Goal: Task Accomplishment & Management: Manage account settings

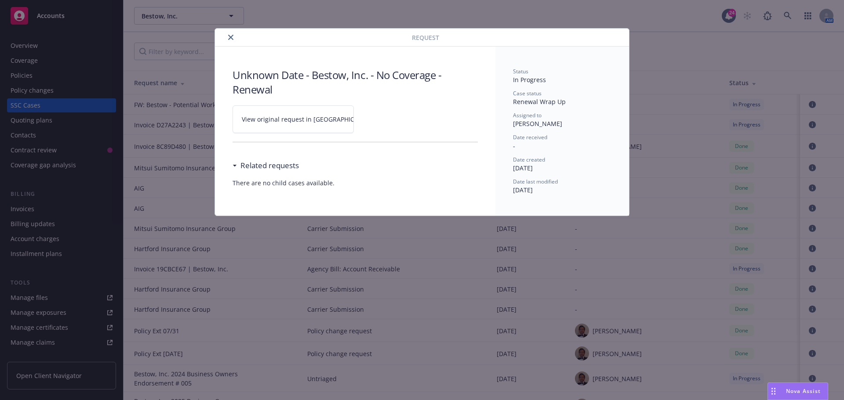
scroll to position [615, 0]
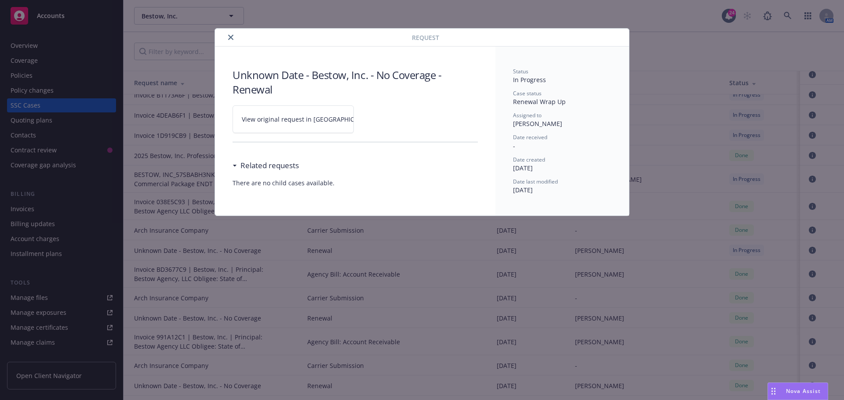
click at [231, 31] on div "Request" at bounding box center [422, 38] width 414 height 18
click at [233, 38] on icon "close" at bounding box center [230, 37] width 5 height 5
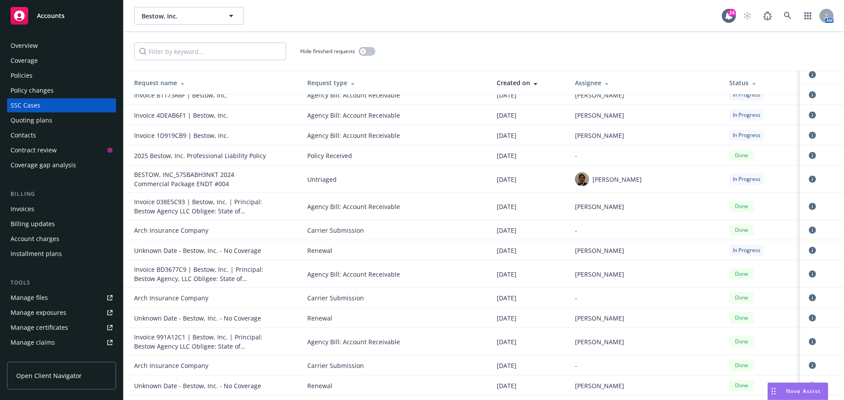
click at [378, 5] on div "Bestow, Inc. Bestow, Inc. 24 AM" at bounding box center [484, 16] width 721 height 32
click at [791, 16] on icon at bounding box center [788, 16] width 8 height 8
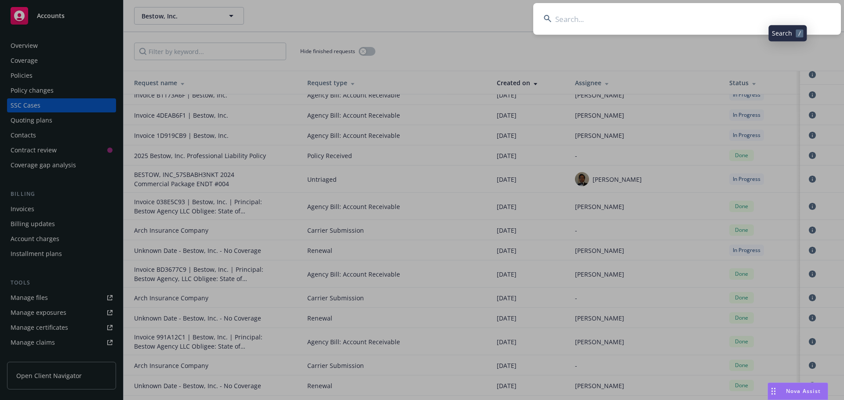
click at [780, 17] on input at bounding box center [687, 19] width 308 height 32
type input "TRM"
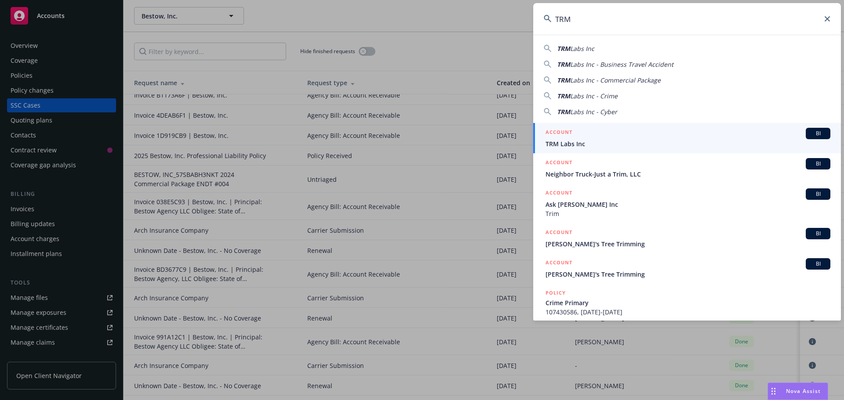
click at [806, 129] on div "BI" at bounding box center [818, 133] width 25 height 11
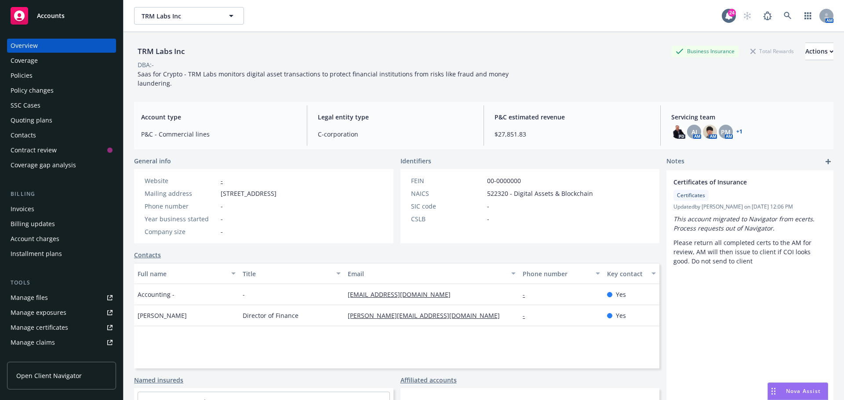
click at [363, 52] on div "TRM Labs Inc Business Insurance Total Rewards Actions" at bounding box center [483, 52] width 699 height 18
click at [55, 79] on div "Policies" at bounding box center [62, 76] width 102 height 14
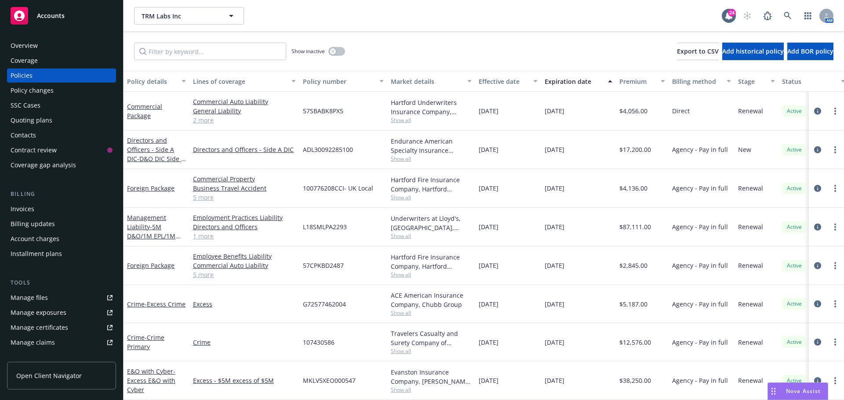
click at [382, 55] on div "Show inactive Export to CSV Add historical policy Add BOR policy" at bounding box center [484, 51] width 721 height 39
click at [402, 44] on div "Show inactive Export to CSV Add historical policy Add BOR policy" at bounding box center [484, 51] width 721 height 39
click at [136, 113] on link "Commercial Package" at bounding box center [144, 111] width 35 height 18
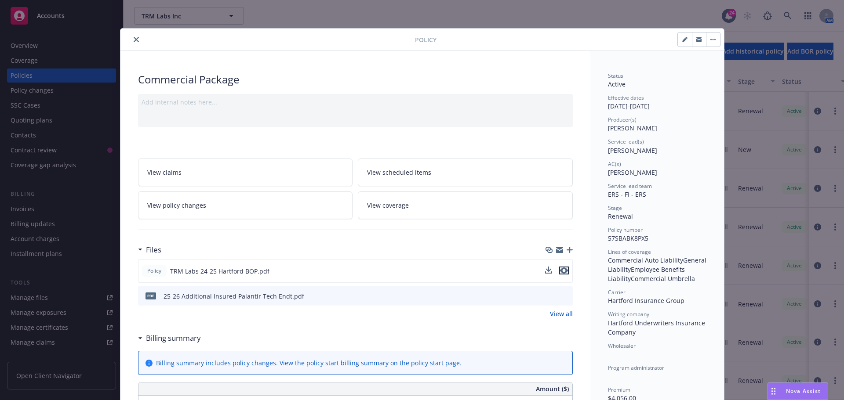
click at [564, 271] on icon "preview file" at bounding box center [564, 271] width 8 height 6
click at [131, 37] on button "close" at bounding box center [136, 39] width 11 height 11
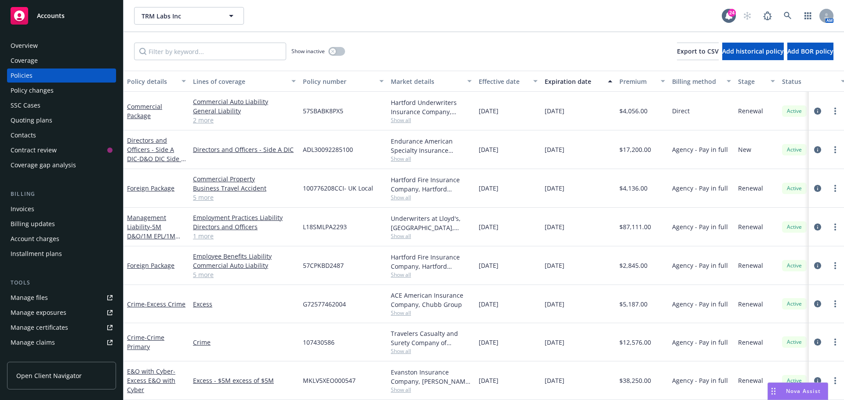
click at [491, 43] on div "Show inactive Export to CSV Add historical policy Add BOR policy" at bounding box center [484, 51] width 721 height 39
click at [316, 15] on div "TRM Labs Inc TRM Labs Inc" at bounding box center [428, 16] width 588 height 18
click at [393, 33] on div "Show inactive Export to CSV Add historical policy Add BOR policy" at bounding box center [484, 51] width 721 height 39
click at [788, 17] on icon at bounding box center [788, 16] width 8 height 8
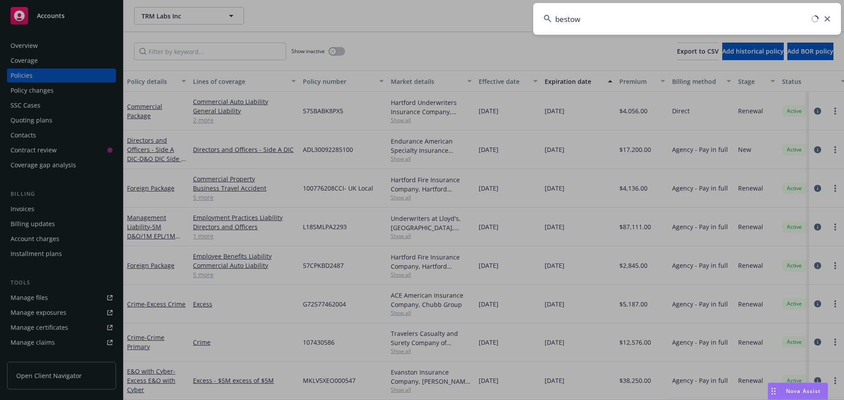
type input "bestow"
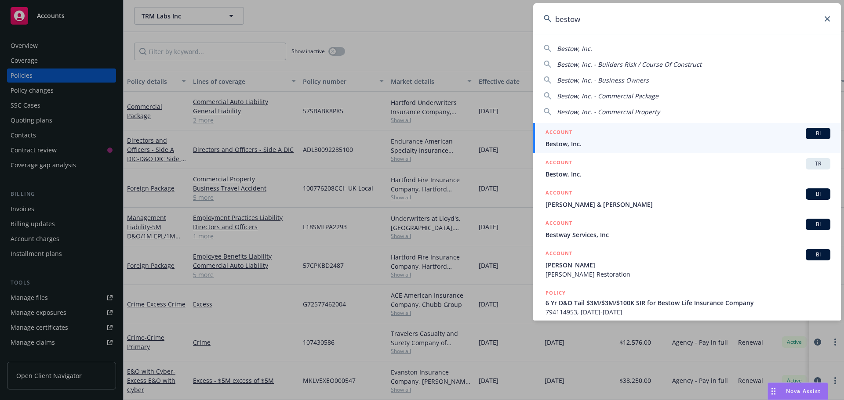
click at [817, 135] on span "BI" at bounding box center [818, 134] width 18 height 8
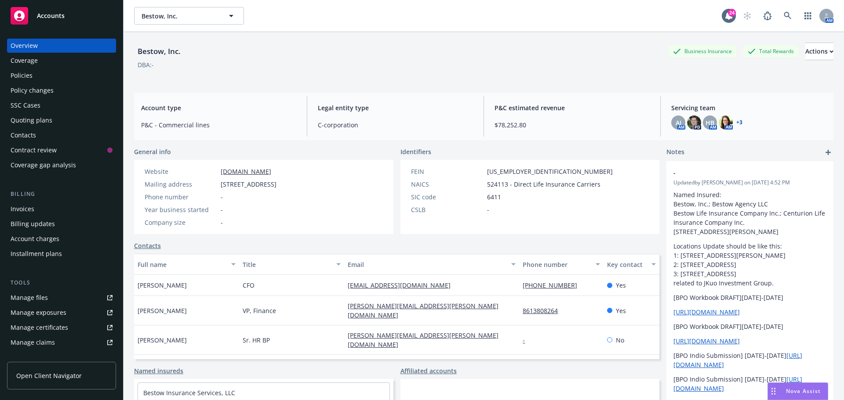
click at [389, 57] on div "Bestow, Inc. Business Insurance Total Rewards Actions" at bounding box center [483, 52] width 699 height 18
click at [321, 55] on div "Bestow, Inc. Business Insurance Total Rewards Actions" at bounding box center [483, 52] width 699 height 18
click at [22, 105] on div "SSC Cases" at bounding box center [26, 105] width 30 height 14
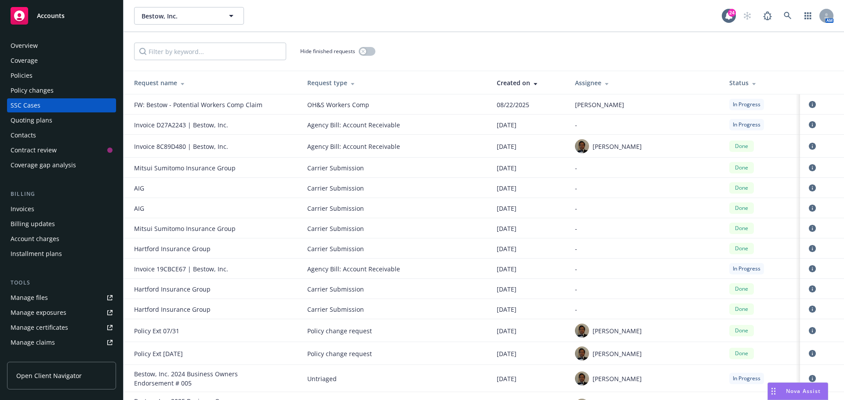
click at [593, 47] on div "Hide finished requests" at bounding box center [483, 52] width 699 height 18
click at [594, 44] on div "Hide finished requests" at bounding box center [483, 52] width 699 height 18
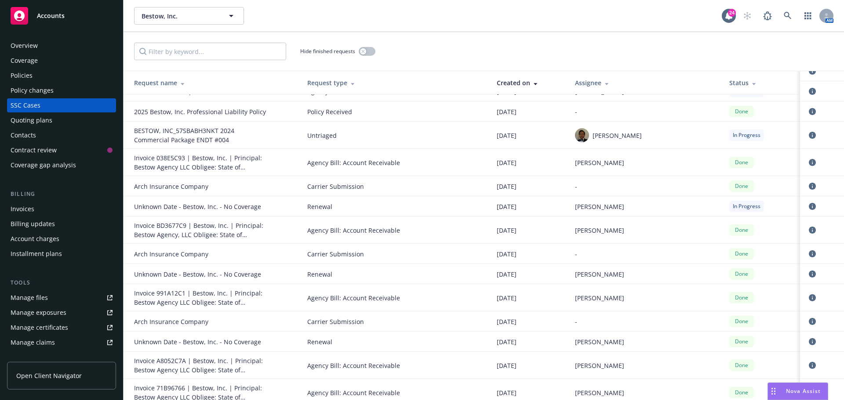
scroll to position [615, 0]
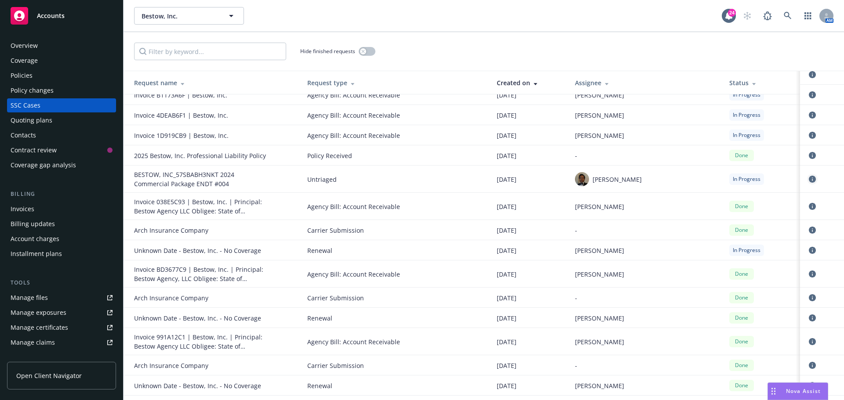
click at [809, 178] on icon "circleInformation" at bounding box center [812, 179] width 7 height 7
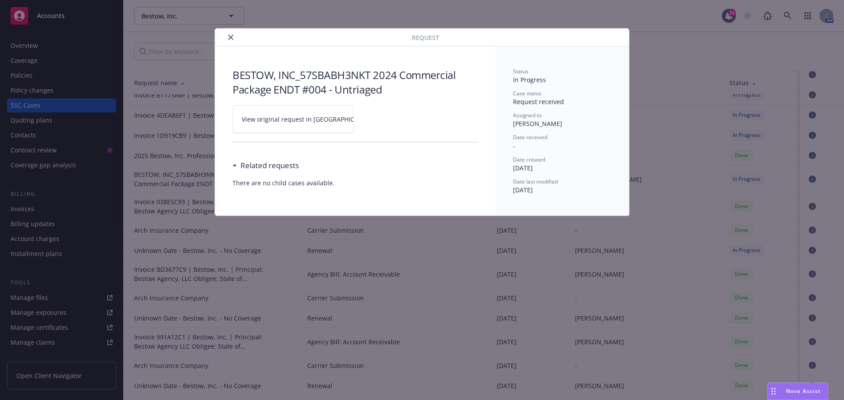
click at [298, 133] on link "View original request in [GEOGRAPHIC_DATA]" at bounding box center [293, 120] width 121 height 28
click at [230, 40] on icon "close" at bounding box center [230, 37] width 5 height 5
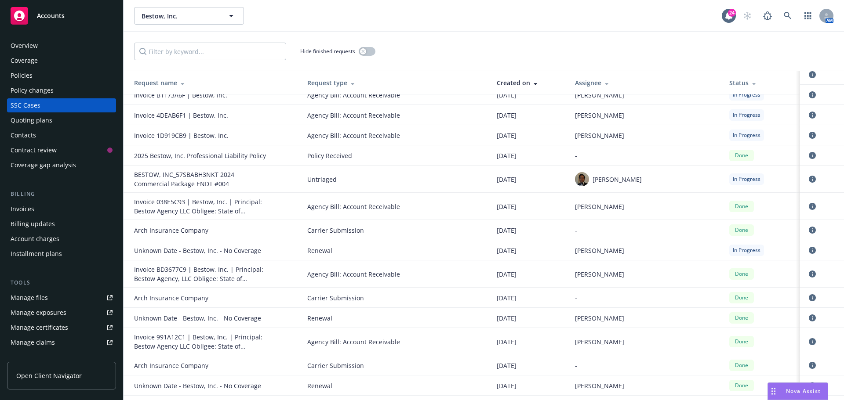
click at [40, 78] on div "Policies" at bounding box center [62, 76] width 102 height 14
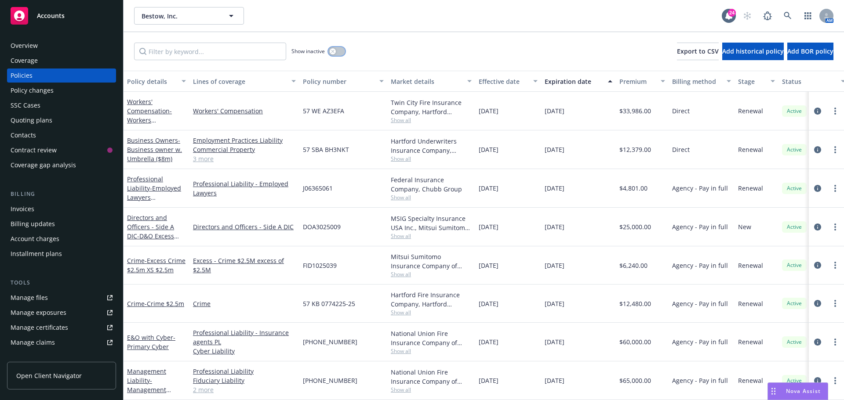
click at [336, 49] on button "button" at bounding box center [336, 51] width 17 height 9
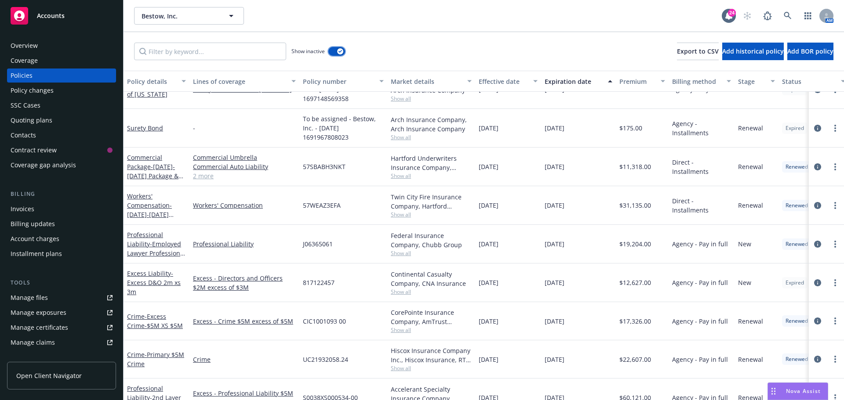
scroll to position [2091, 0]
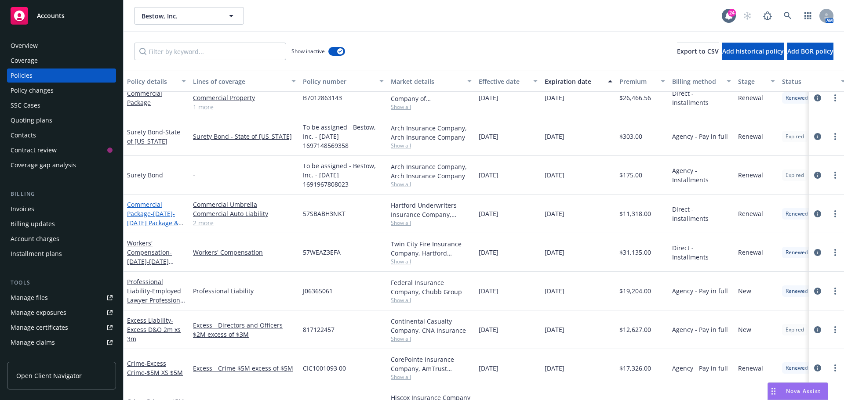
click at [142, 207] on link "Commercial Package - [DATE]-[DATE] Package & UMB$8M policy" at bounding box center [152, 218] width 51 height 36
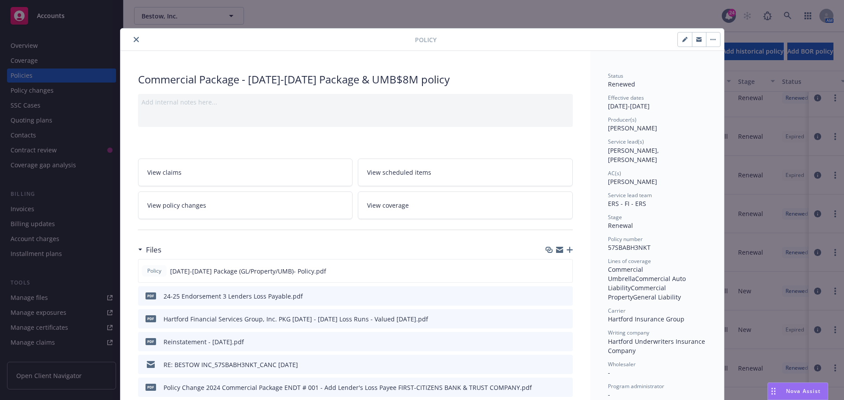
click at [567, 251] on icon "button" at bounding box center [570, 250] width 6 height 6
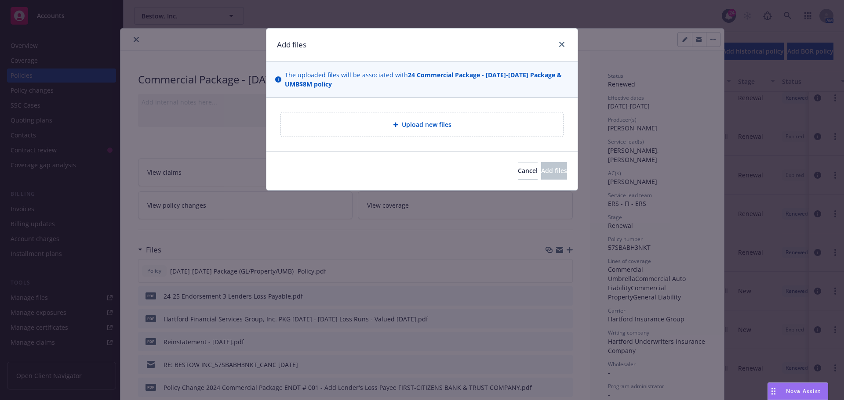
click at [441, 130] on div "Upload new files" at bounding box center [422, 125] width 268 height 10
type textarea "x"
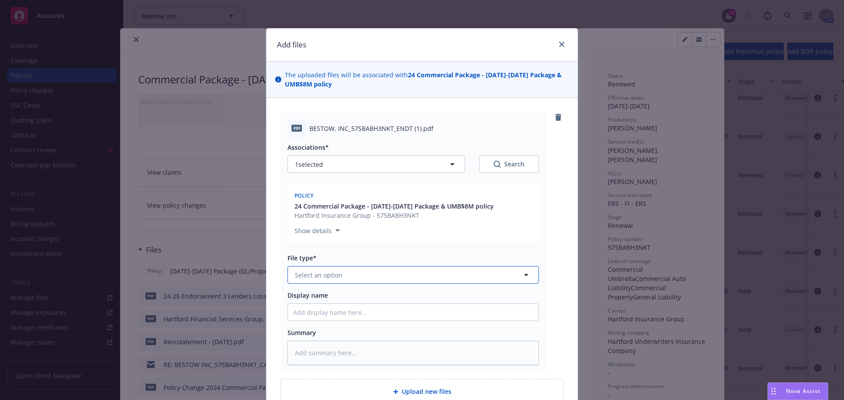
click at [327, 269] on button "Select an option" at bounding box center [413, 275] width 251 height 18
type input "End"
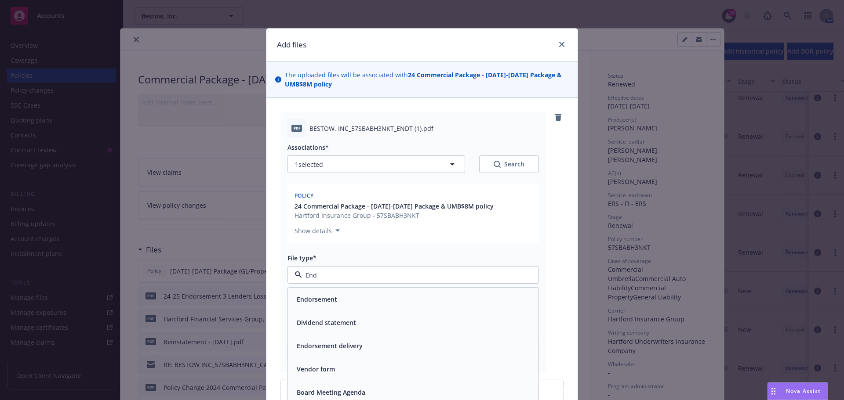
click at [482, 309] on div "Endorsement" at bounding box center [413, 299] width 251 height 23
click at [390, 317] on input "Display name" at bounding box center [413, 312] width 251 height 17
type textarea "x"
type input "2"
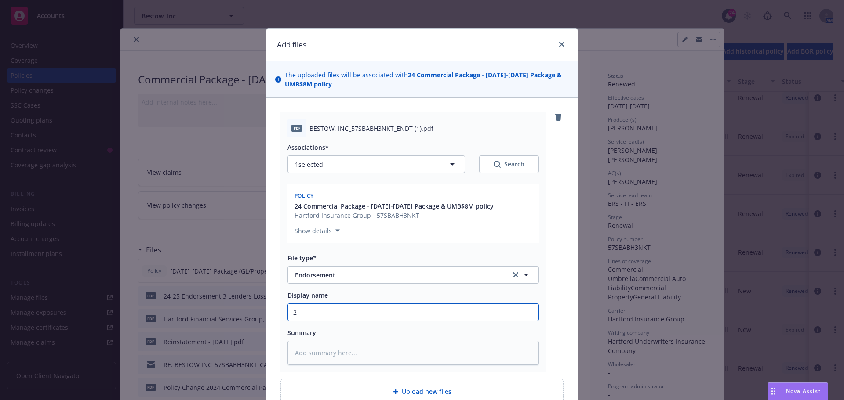
type textarea "x"
type input "24"
type textarea "x"
type input "24="
type textarea "x"
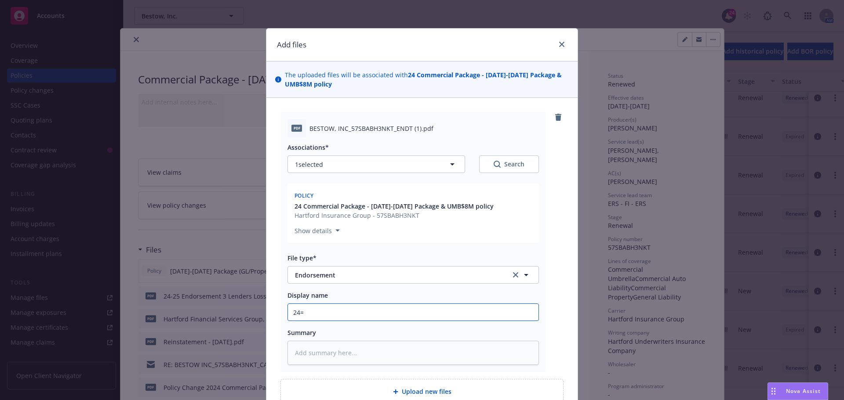
type input "24"
type textarea "x"
type input "24-"
type textarea "x"
type input "24-2"
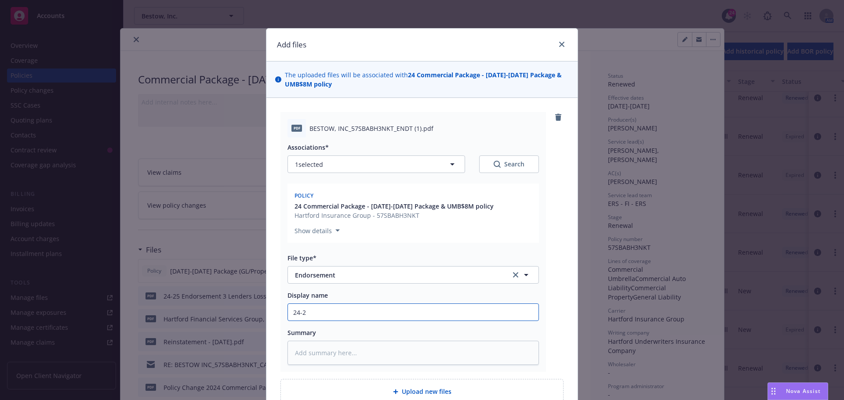
type textarea "x"
type input "24-25"
type textarea "x"
type input "24-25"
type textarea "x"
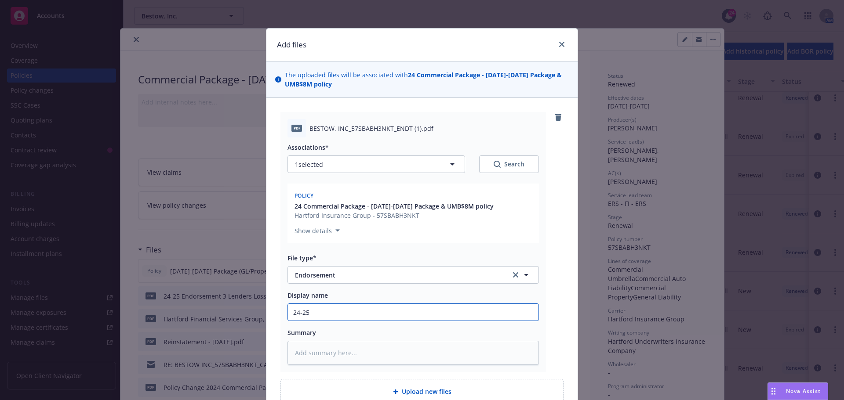
type input "24-25 E"
type textarea "x"
type input "24-25 En"
type textarea "x"
type input "24-25 End"
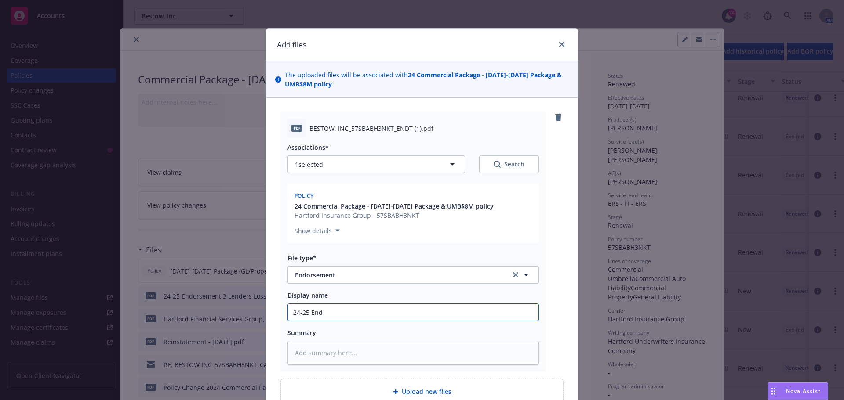
type textarea "x"
type input "24-25 Endt"
type textarea "x"
type input "24-25 Endt"
type textarea "x"
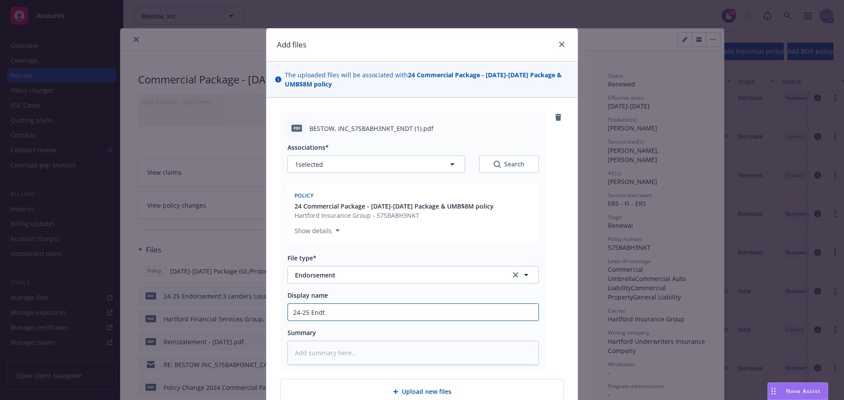
type input "24-25 Endt 4"
type textarea "x"
type input "24-25 [PERSON_NAME] 4"
type textarea "x"
type input "24-25 BOEndt 4"
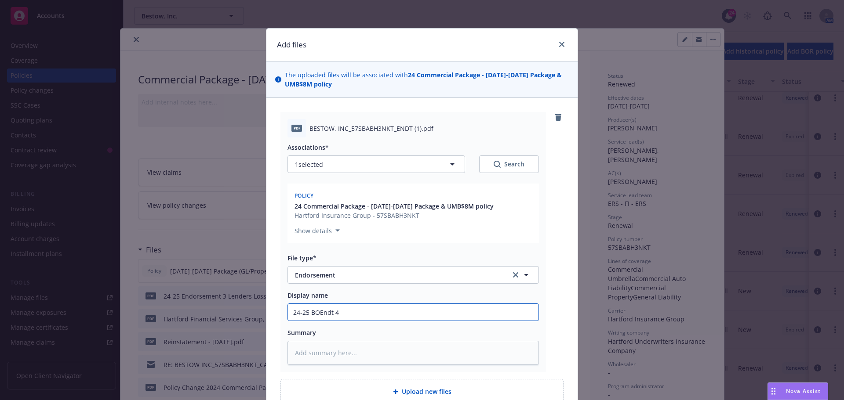
type textarea "x"
type input "24-25 BOP Endt 4"
type textarea "x"
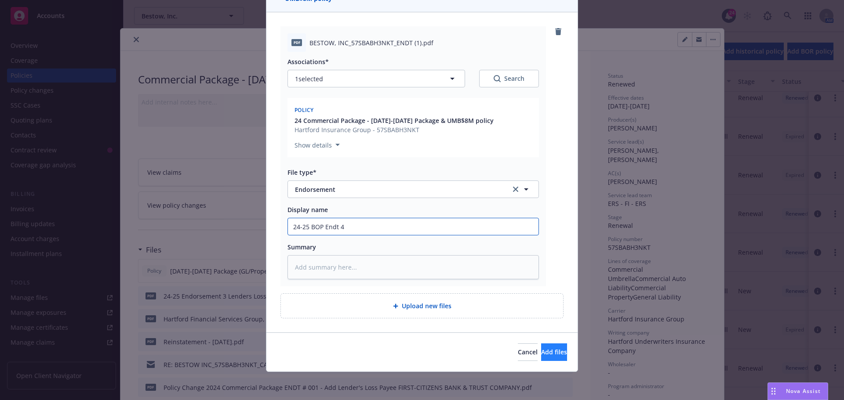
type input "24-25 BOP Endt 4"
click at [541, 345] on button "Add files" at bounding box center [554, 353] width 26 height 18
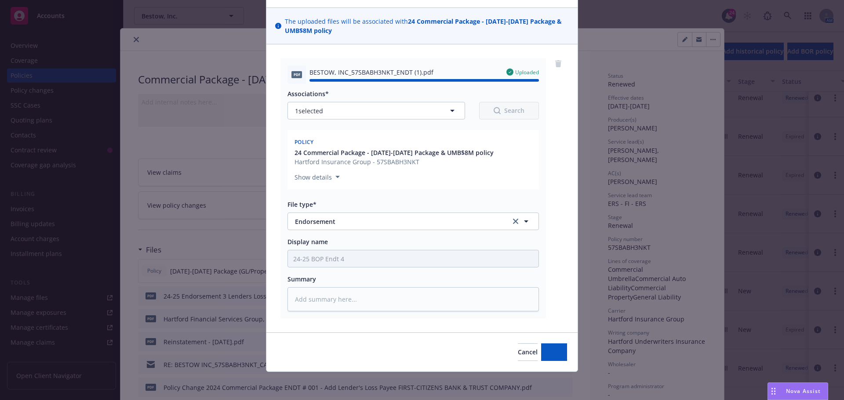
type textarea "x"
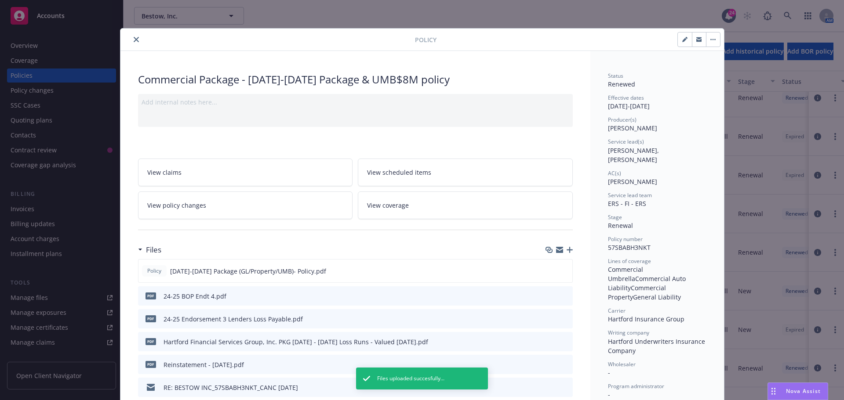
click at [134, 41] on icon "close" at bounding box center [136, 39] width 5 height 5
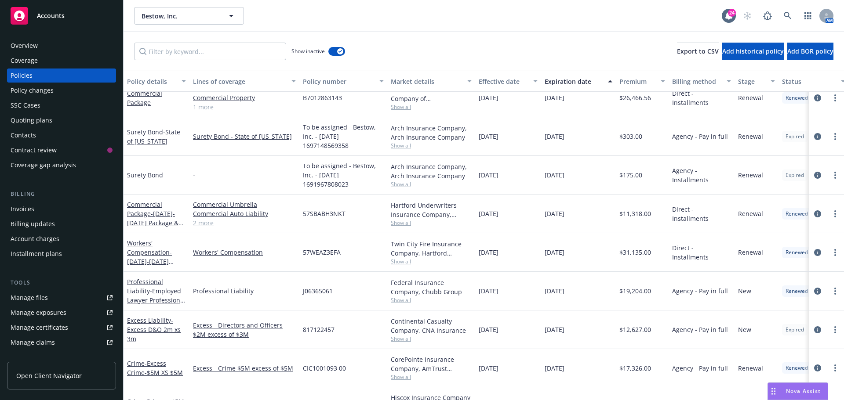
click at [14, 107] on div "SSC Cases" at bounding box center [26, 105] width 30 height 14
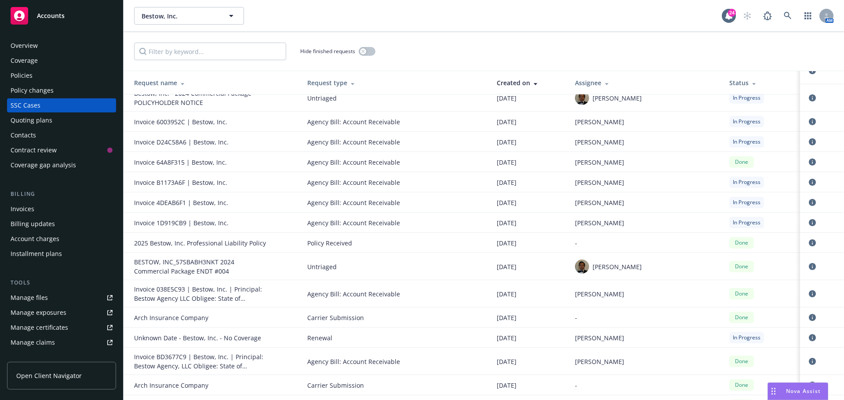
scroll to position [528, 0]
click at [809, 224] on icon "circleInformation" at bounding box center [812, 223] width 7 height 7
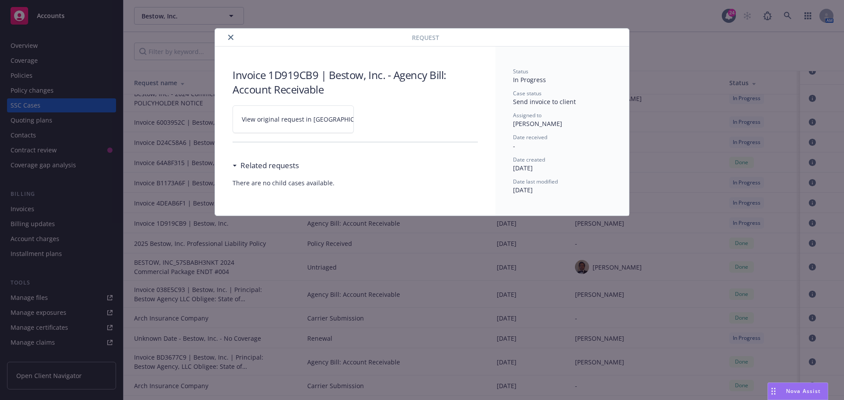
click at [261, 122] on span "View original request in [GEOGRAPHIC_DATA]" at bounding box center [308, 119] width 133 height 9
click at [226, 37] on button "close" at bounding box center [231, 37] width 11 height 11
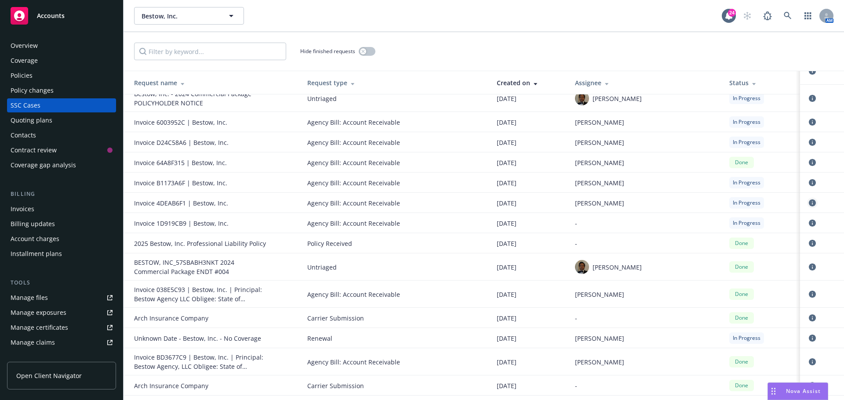
click at [809, 201] on icon "circleInformation" at bounding box center [812, 203] width 7 height 7
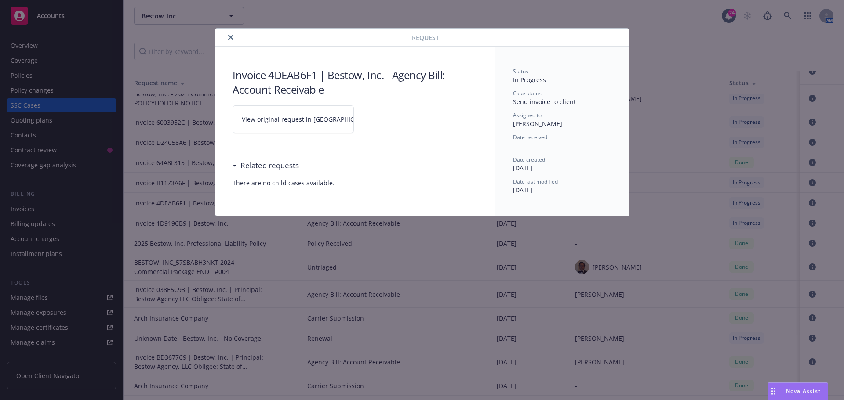
click at [266, 116] on span "View original request in [GEOGRAPHIC_DATA]" at bounding box center [308, 119] width 133 height 9
click at [228, 39] on button "close" at bounding box center [231, 37] width 11 height 11
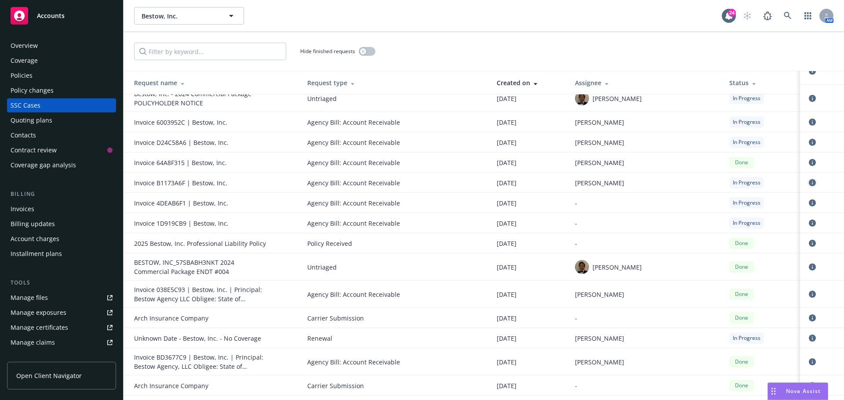
click at [809, 183] on icon "circleInformation" at bounding box center [812, 182] width 7 height 7
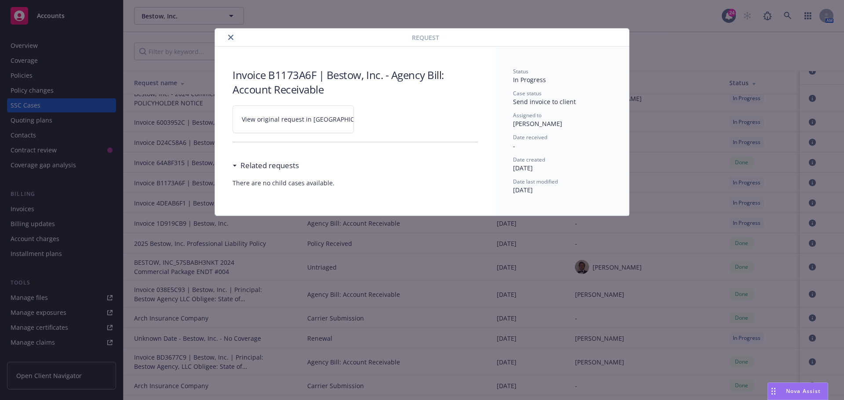
click at [280, 118] on span "View original request in [GEOGRAPHIC_DATA]" at bounding box center [308, 119] width 133 height 9
click at [231, 37] on icon "close" at bounding box center [230, 37] width 5 height 5
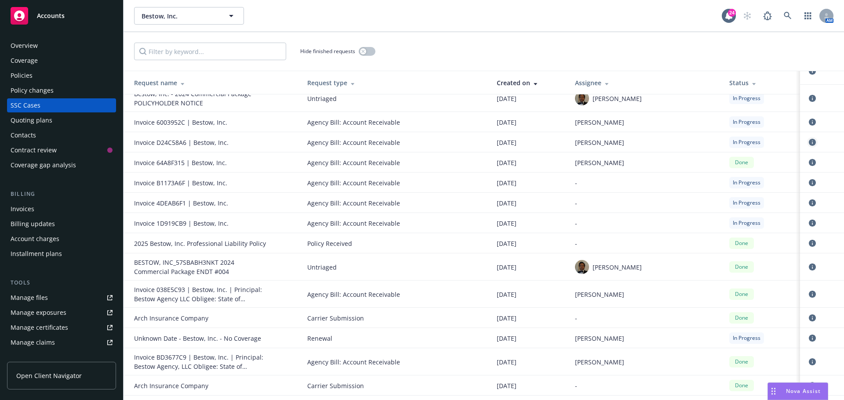
click at [809, 139] on icon "circleInformation" at bounding box center [812, 142] width 7 height 7
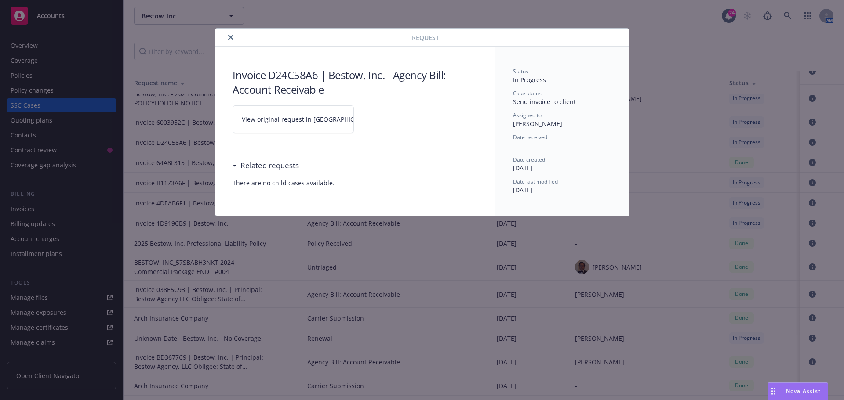
click at [252, 125] on link "View original request in [GEOGRAPHIC_DATA]" at bounding box center [293, 120] width 121 height 28
click at [232, 36] on icon "close" at bounding box center [230, 37] width 5 height 5
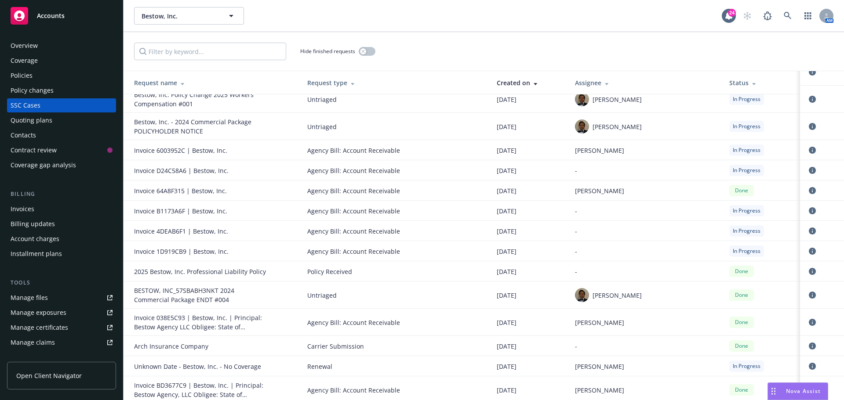
scroll to position [484, 0]
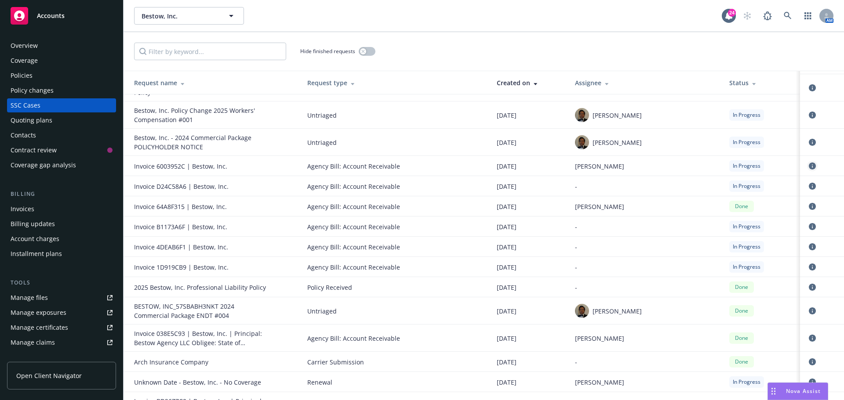
click at [809, 167] on icon "circleInformation" at bounding box center [812, 166] width 7 height 7
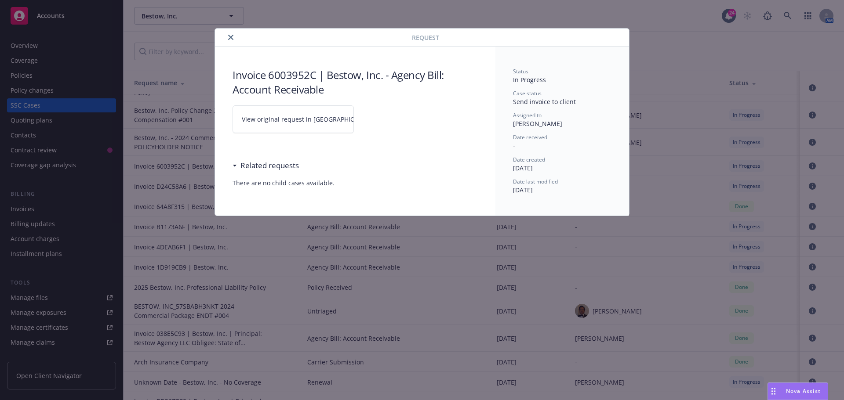
click at [319, 125] on link "View original request in [GEOGRAPHIC_DATA]" at bounding box center [293, 120] width 121 height 28
click at [232, 40] on button "close" at bounding box center [231, 37] width 11 height 11
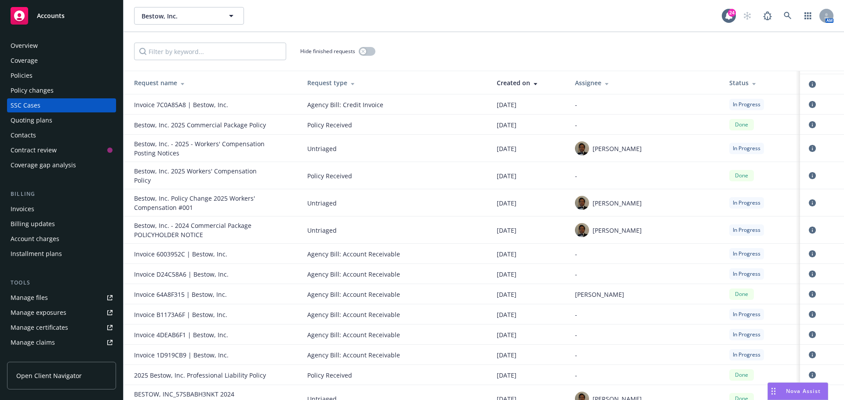
scroll to position [352, 0]
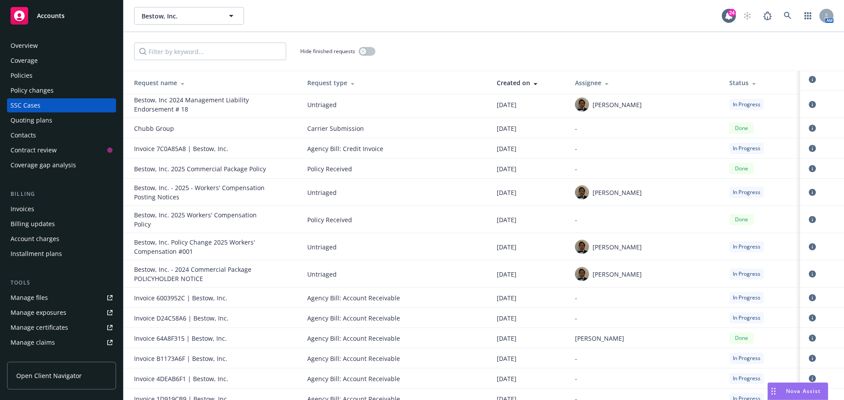
click at [319, 26] on div "Bestow, Inc. Bestow, Inc. 24 AM" at bounding box center [484, 16] width 721 height 32
click at [780, 17] on link at bounding box center [788, 16] width 18 height 18
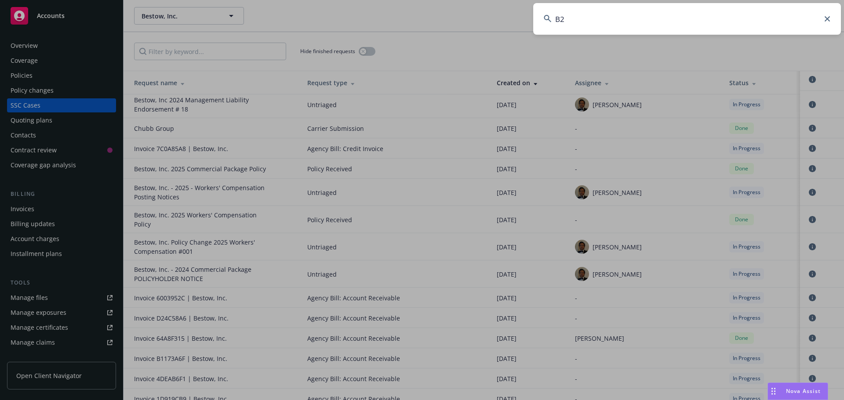
type input "B2"
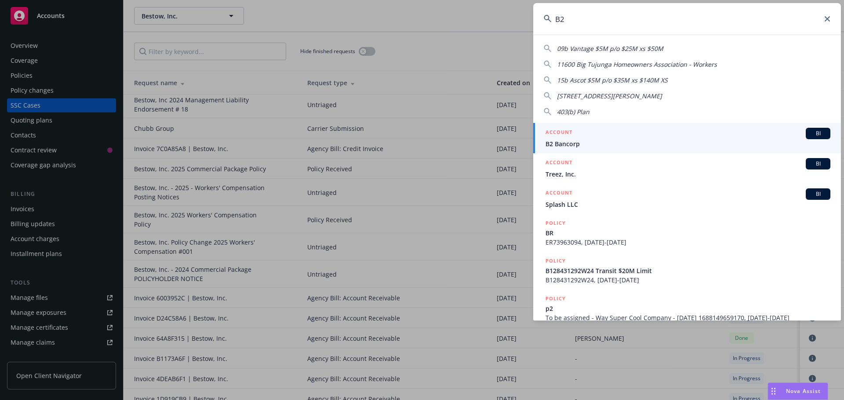
click at [811, 129] on div "BI" at bounding box center [818, 133] width 25 height 11
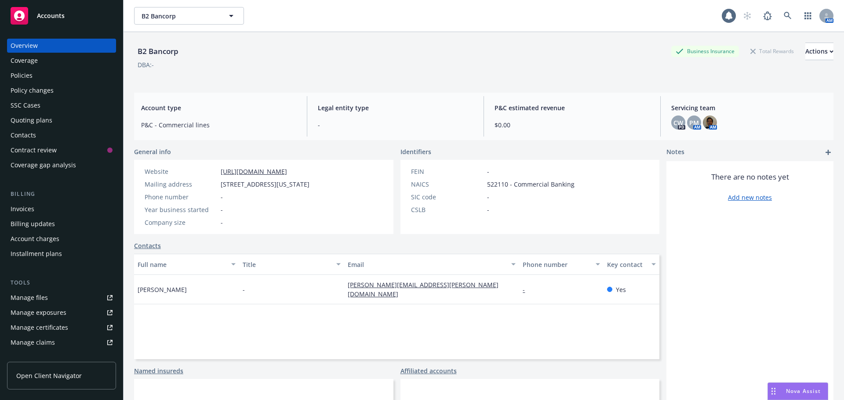
click at [42, 78] on div "Policies" at bounding box center [62, 76] width 102 height 14
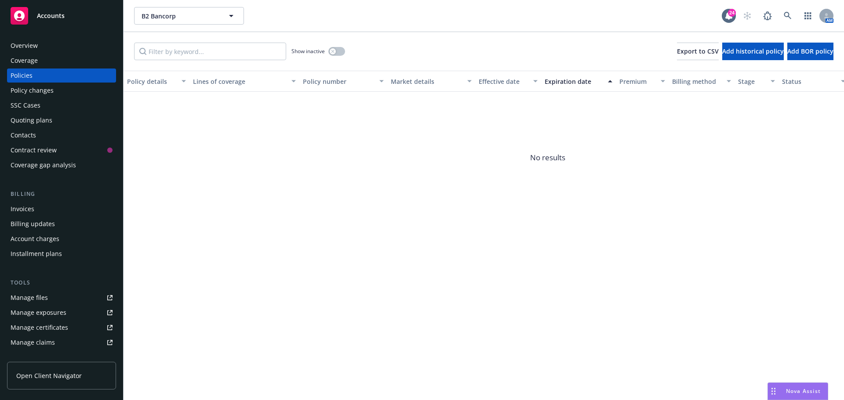
click at [398, 44] on div "Show inactive Export to CSV Add historical policy Add BOR policy" at bounding box center [484, 51] width 721 height 39
click at [331, 52] on icon "button" at bounding box center [333, 52] width 4 height 4
click at [339, 50] on div "button" at bounding box center [340, 51] width 6 height 6
click at [372, 40] on div "Show inactive Export to CSV Add historical policy Add BOR policy" at bounding box center [484, 51] width 721 height 39
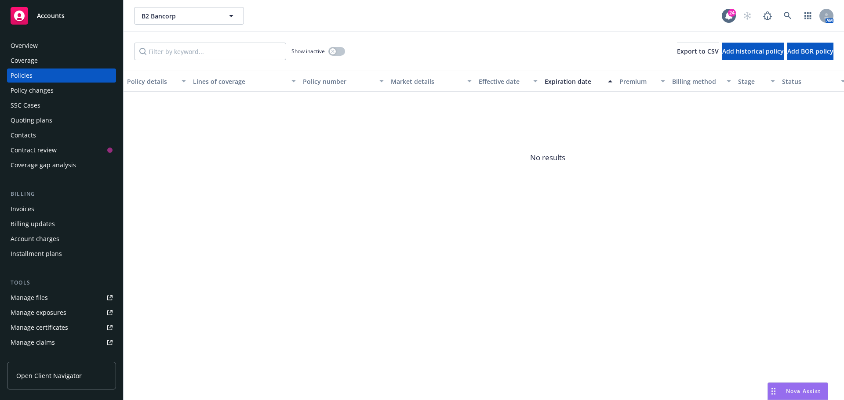
drag, startPoint x: 466, startPoint y: 22, endPoint x: 637, endPoint y: 39, distance: 171.4
click at [466, 22] on div "B2 Bancorp B2 Bancorp" at bounding box center [428, 16] width 588 height 18
click at [788, 11] on link at bounding box center [788, 16] width 18 height 18
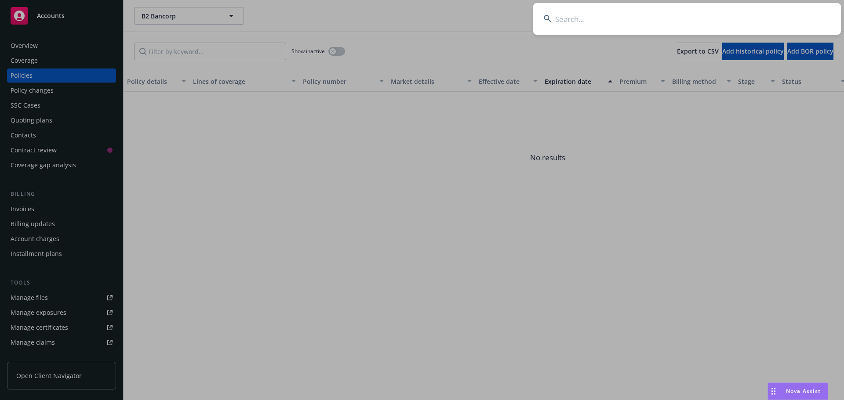
type input "e"
type input "velocity"
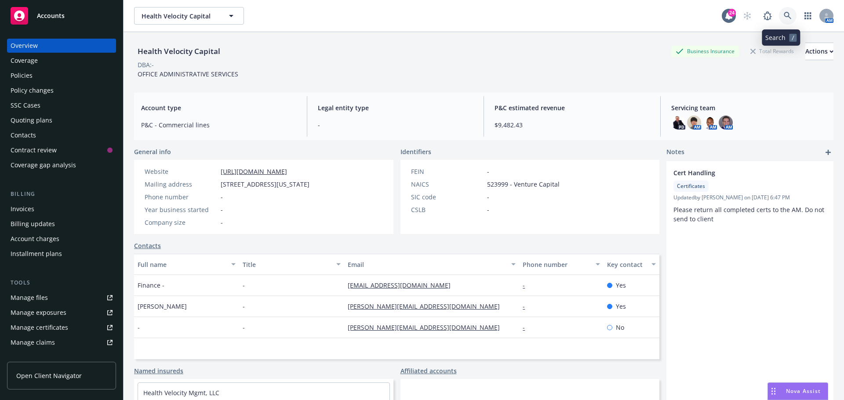
click at [783, 10] on link at bounding box center [788, 16] width 18 height 18
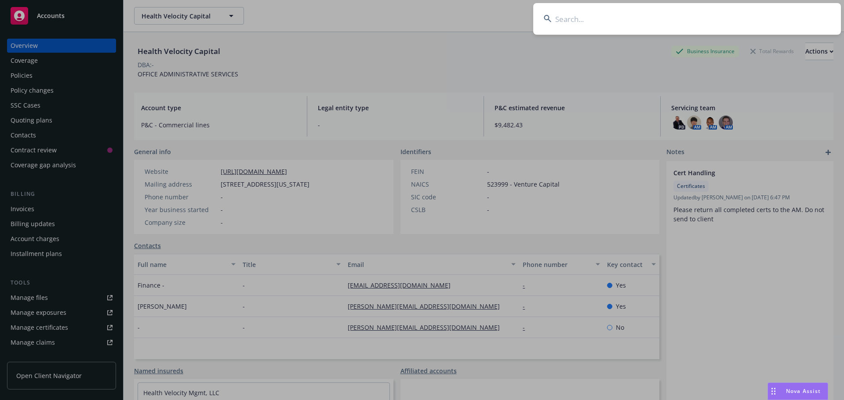
click at [621, 15] on input at bounding box center [687, 19] width 308 height 32
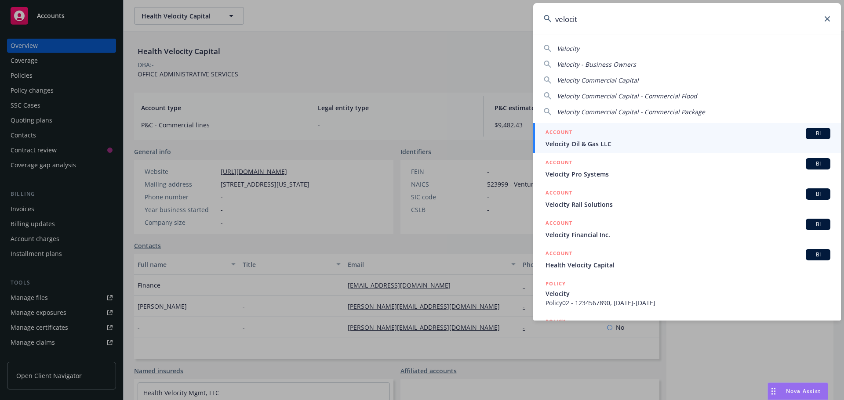
type input "velocity"
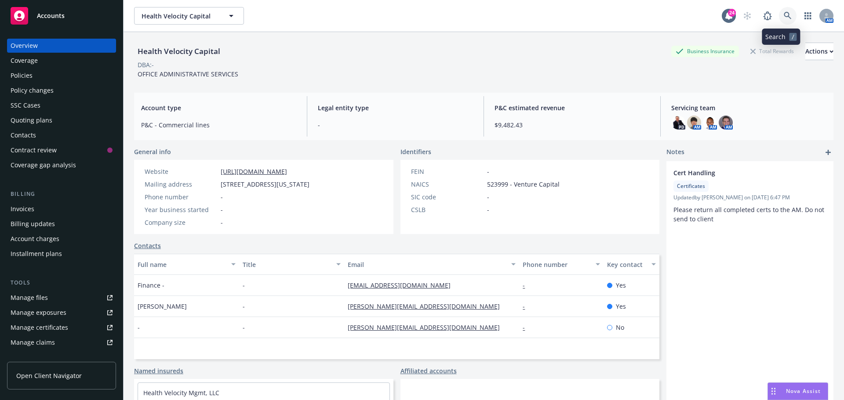
click at [784, 15] on icon at bounding box center [788, 16] width 8 height 8
